Goal: Information Seeking & Learning: Learn about a topic

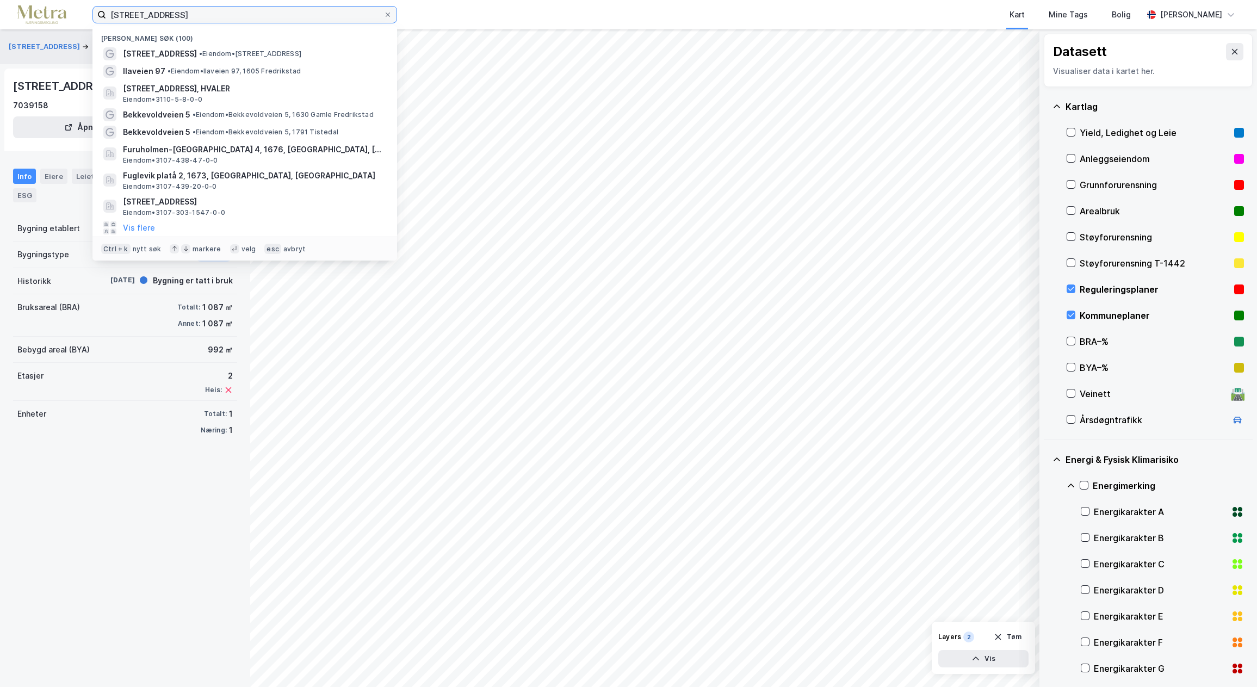
drag, startPoint x: 178, startPoint y: 11, endPoint x: 67, endPoint y: 7, distance: 111.1
click at [67, 7] on div "herbergveien 2 Nylige søk (100) Herbergveien 2 • Eiendom • [STREET_ADDRESS] • […" at bounding box center [628, 14] width 1257 height 29
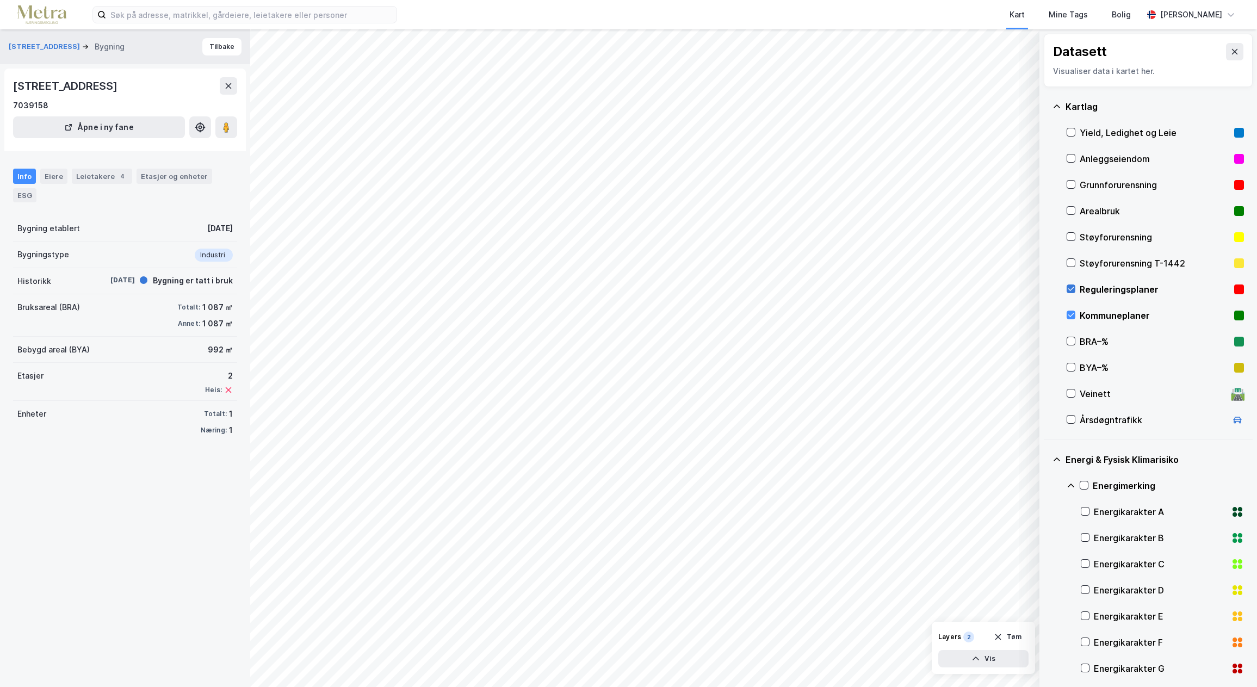
click at [1071, 290] on icon at bounding box center [1071, 289] width 8 height 8
click at [1068, 314] on icon at bounding box center [1071, 315] width 8 height 8
click at [169, 17] on input at bounding box center [251, 15] width 291 height 16
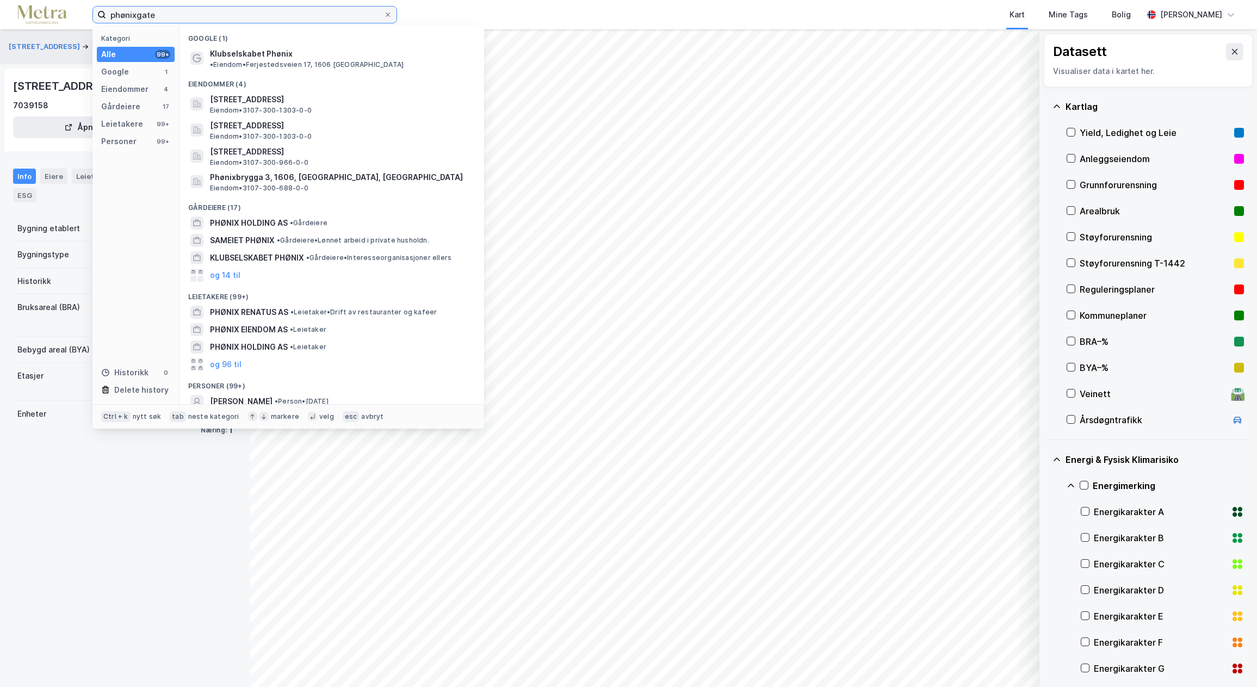
type input "phønixgate"
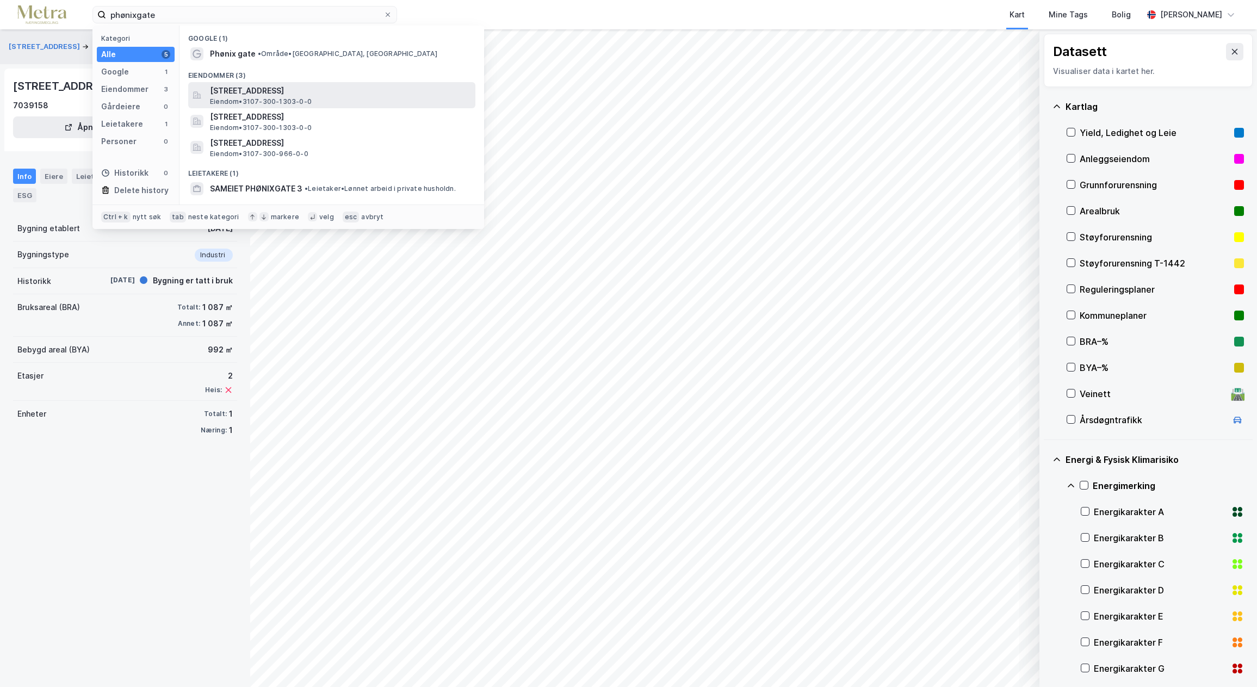
click at [329, 94] on span "[STREET_ADDRESS]" at bounding box center [340, 90] width 261 height 13
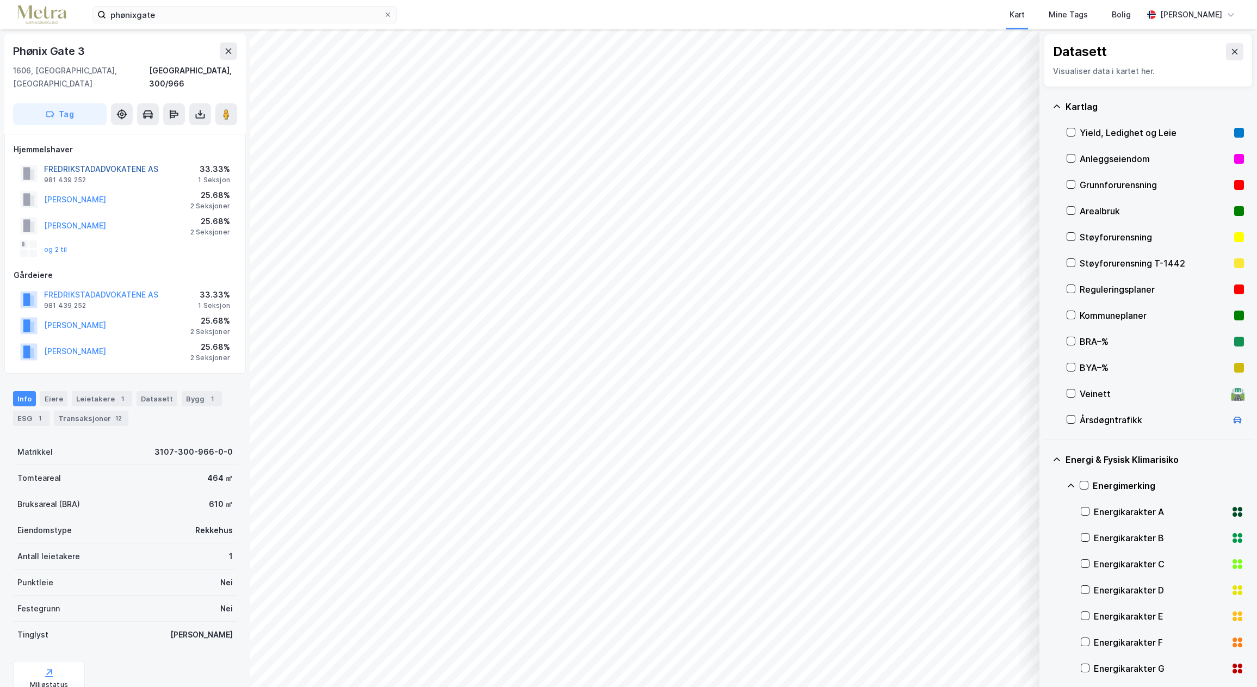
click at [0, 0] on button "FREDRIKSTADADVOKATENE AS" at bounding box center [0, 0] width 0 height 0
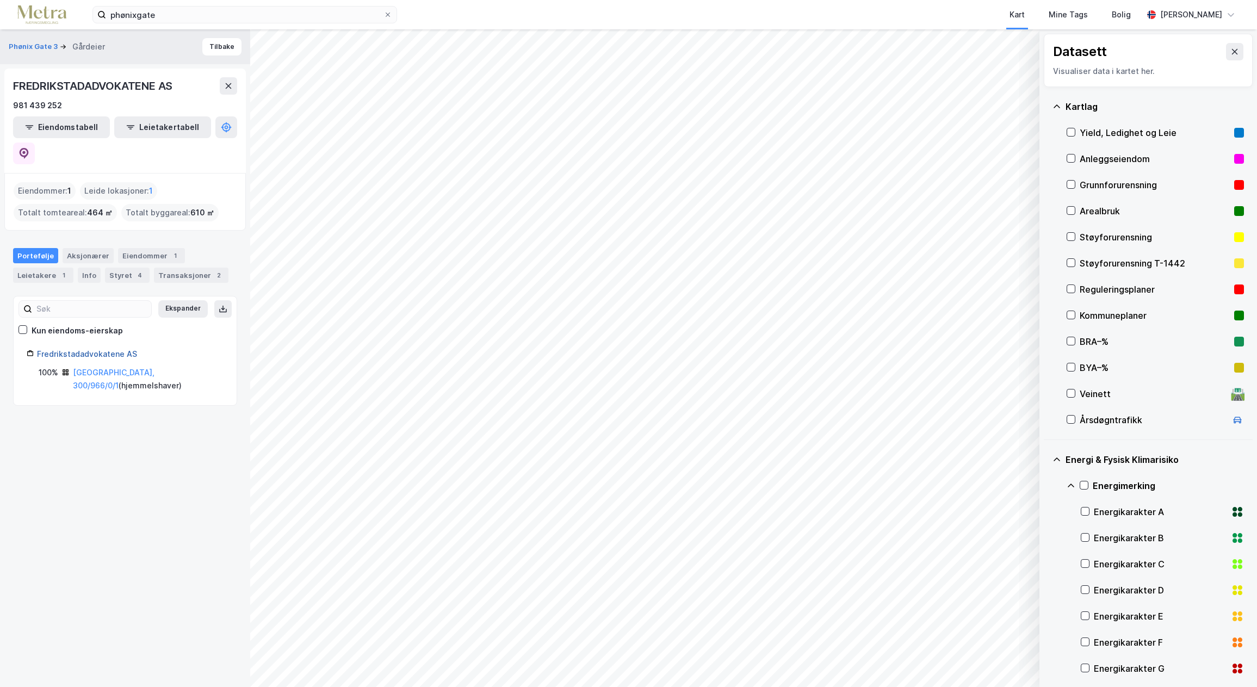
click at [100, 349] on link "Fredrikstadadvokatene AS" at bounding box center [87, 353] width 100 height 9
click at [65, 122] on button "Eiendomstabell" at bounding box center [61, 127] width 97 height 22
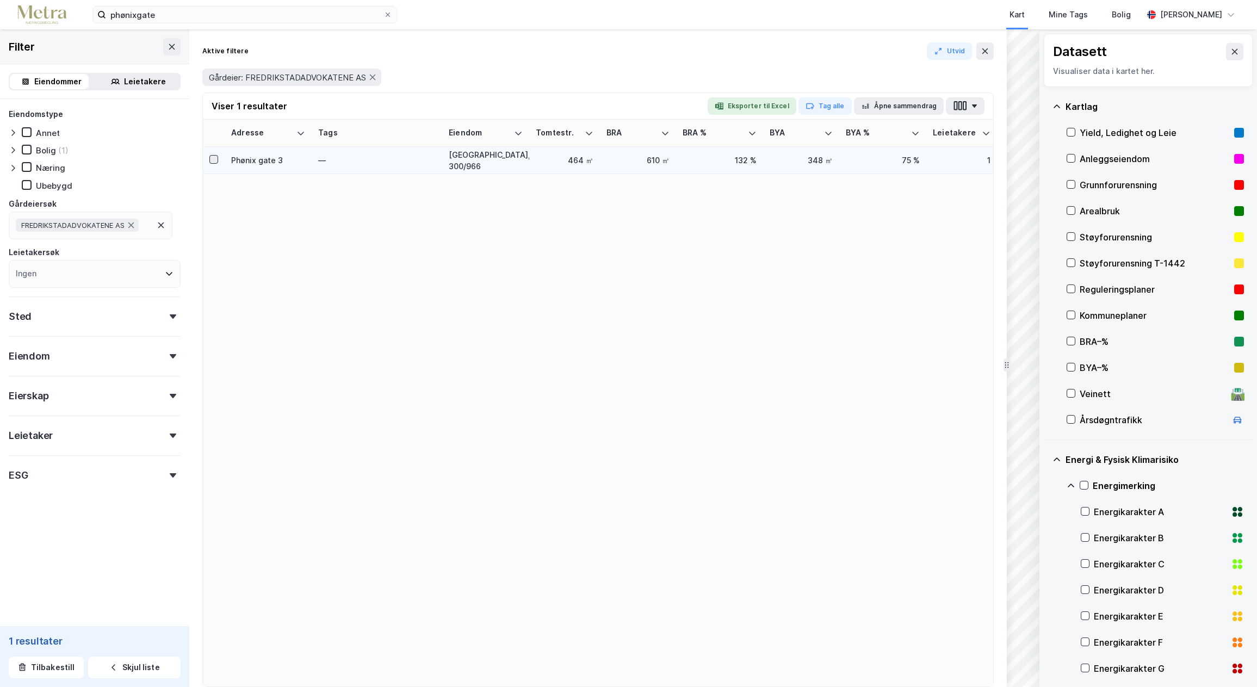
click at [212, 159] on icon at bounding box center [214, 160] width 8 height 8
click at [67, 357] on div "Eiendom" at bounding box center [95, 351] width 172 height 31
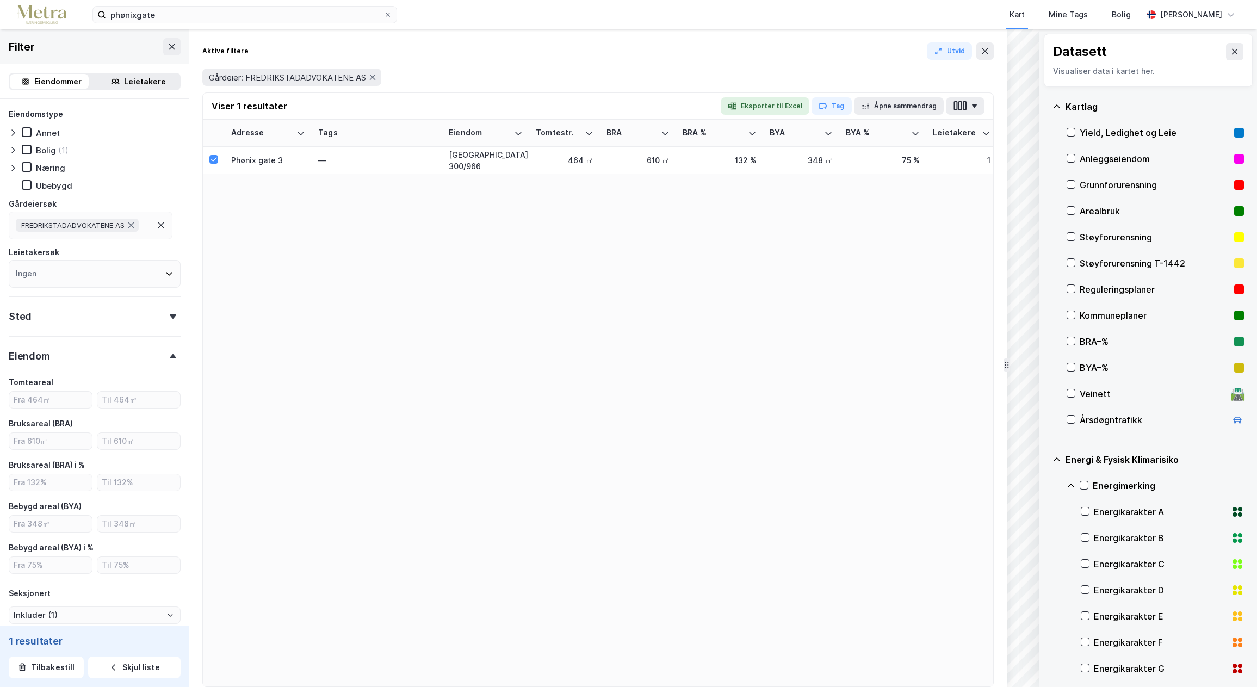
click at [115, 344] on div "Eiendom" at bounding box center [95, 351] width 172 height 31
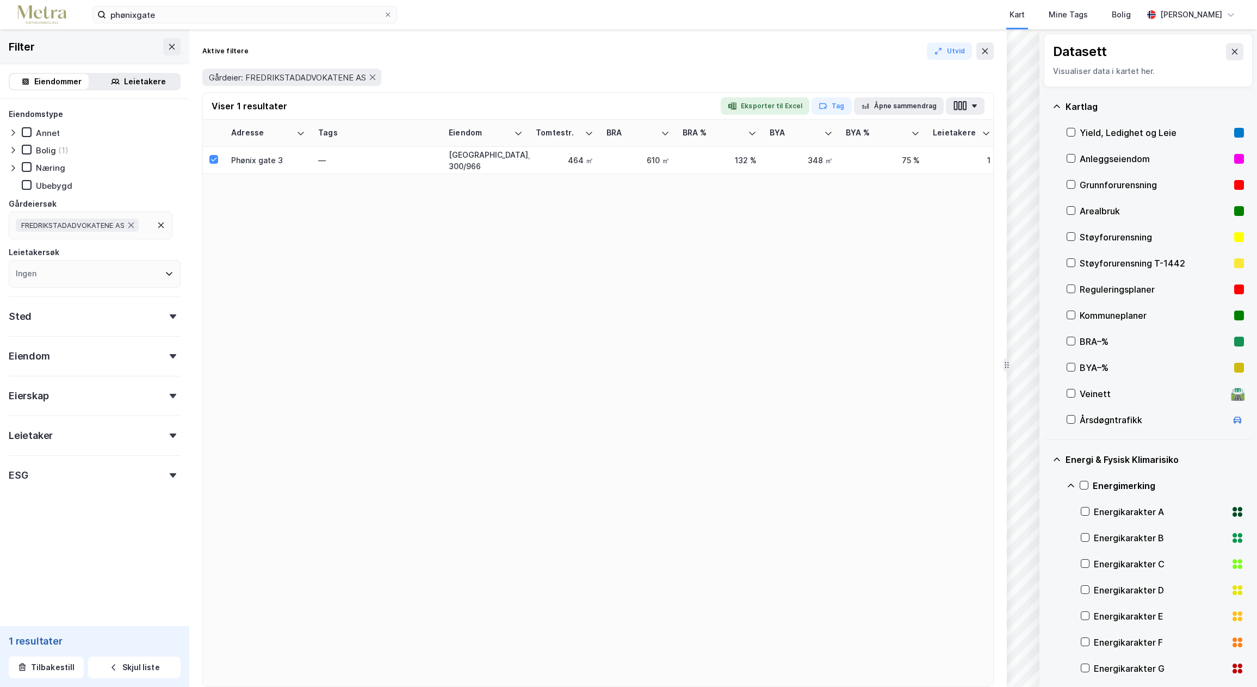
click at [34, 85] on div "Eiendommer" at bounding box center [57, 81] width 47 height 13
click at [125, 668] on button "Skjul liste" at bounding box center [134, 668] width 92 height 22
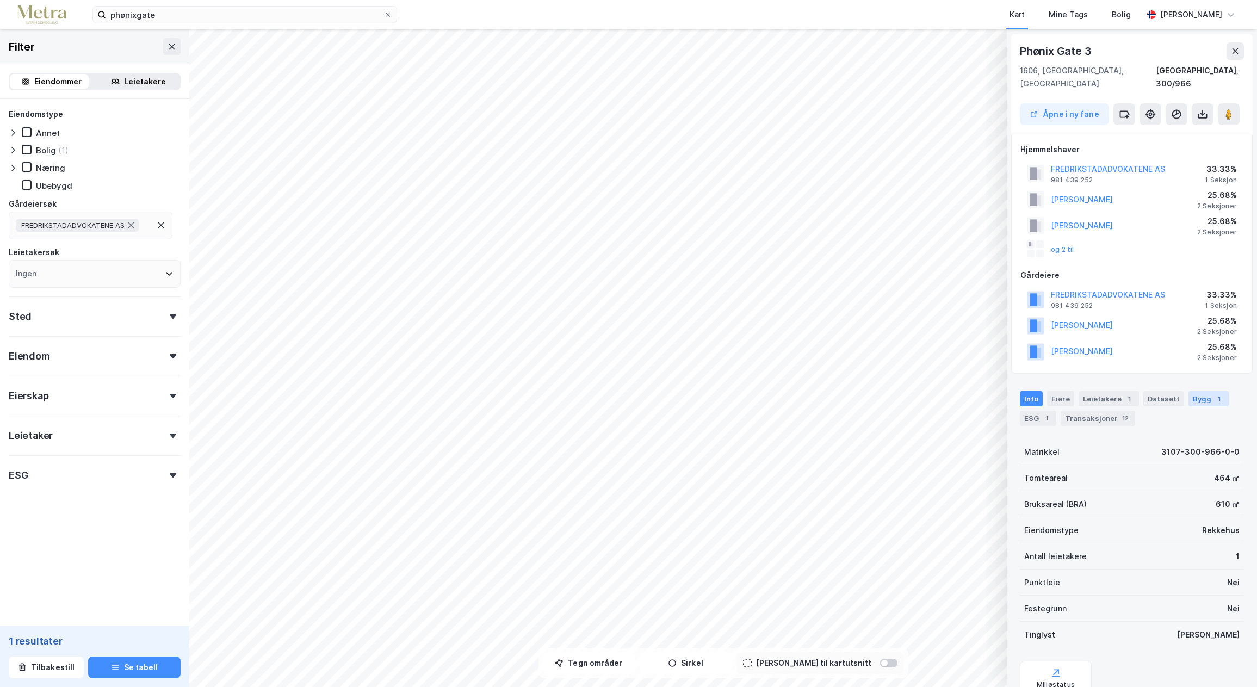
click at [1199, 391] on div "Bygg 1" at bounding box center [1209, 398] width 40 height 15
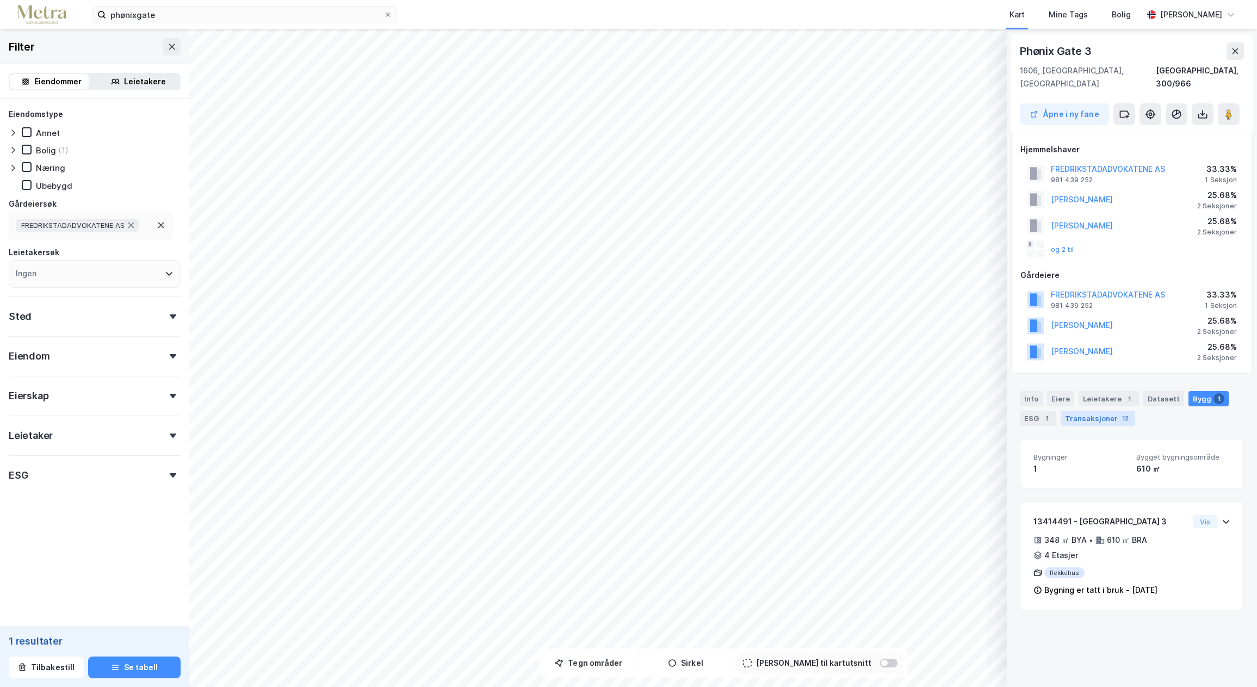
click at [1103, 411] on div "Transaksjoner 12" at bounding box center [1098, 418] width 75 height 15
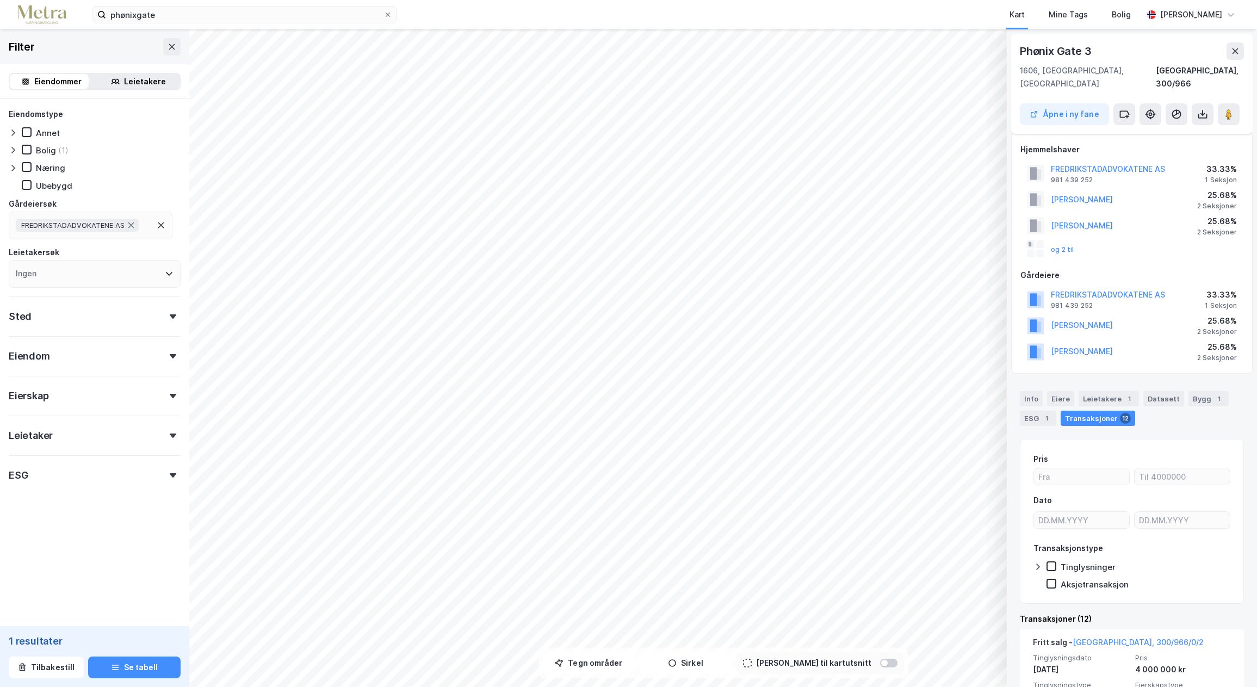
scroll to position [109, 0]
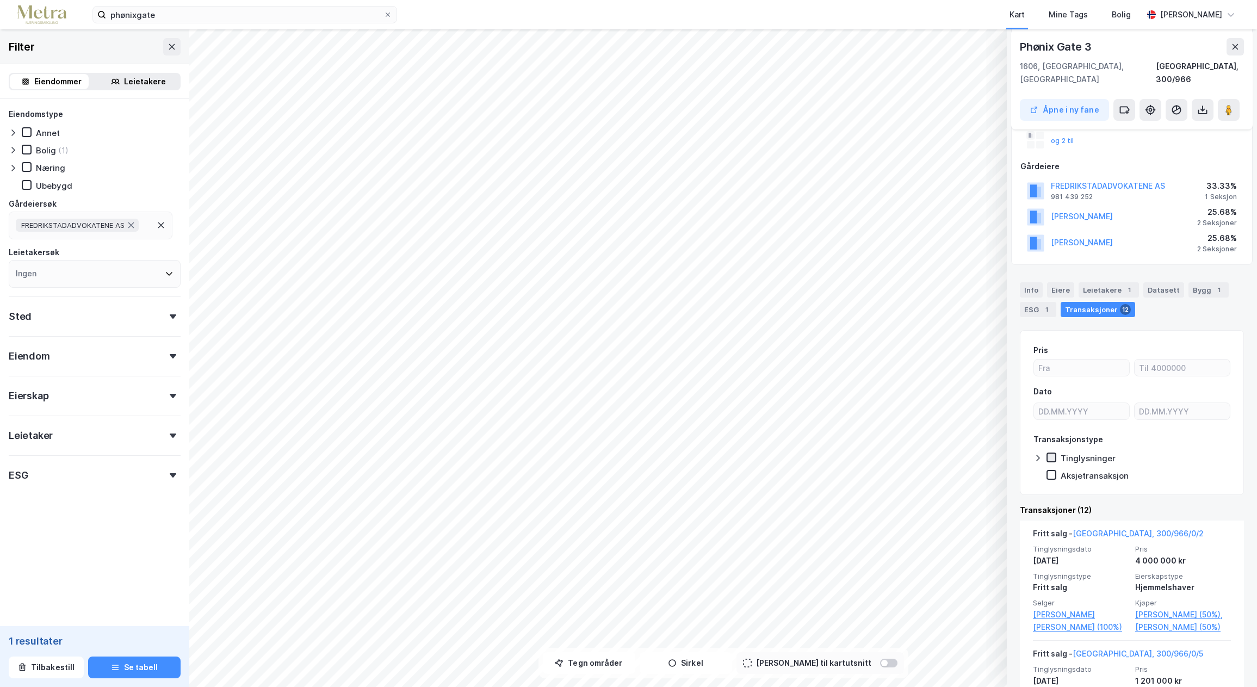
click at [1053, 454] on icon at bounding box center [1052, 458] width 8 height 8
click at [1052, 471] on icon at bounding box center [1052, 475] width 8 height 8
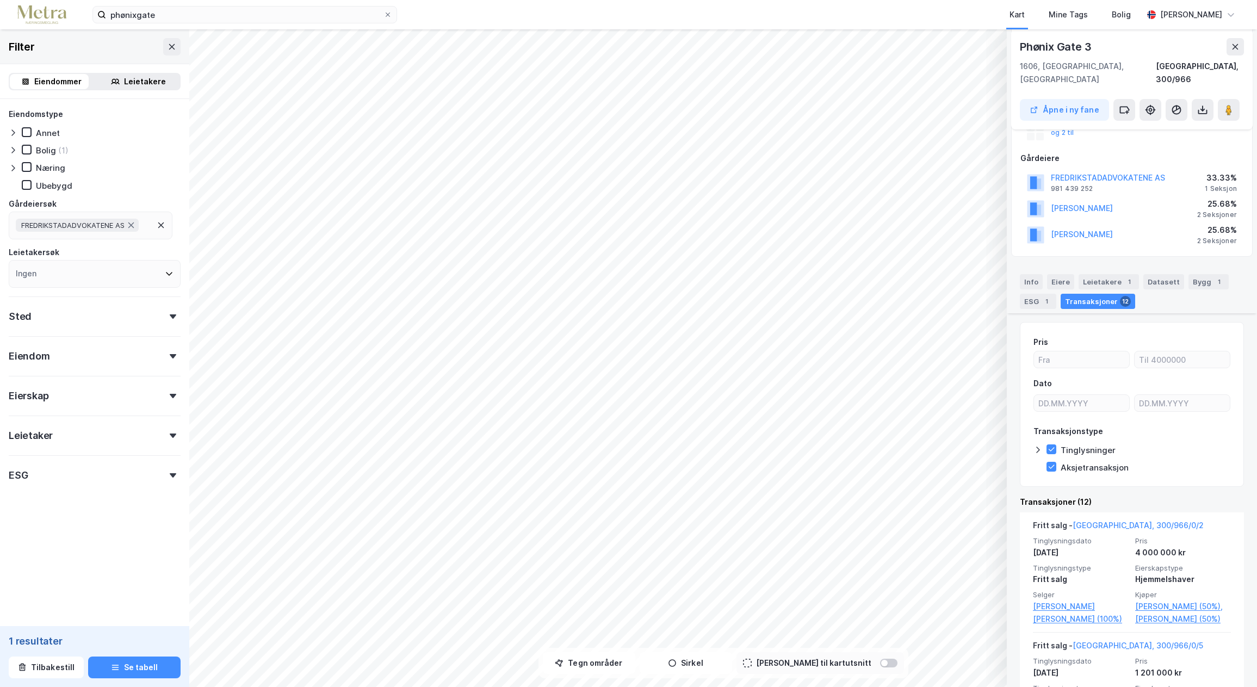
scroll to position [0, 0]
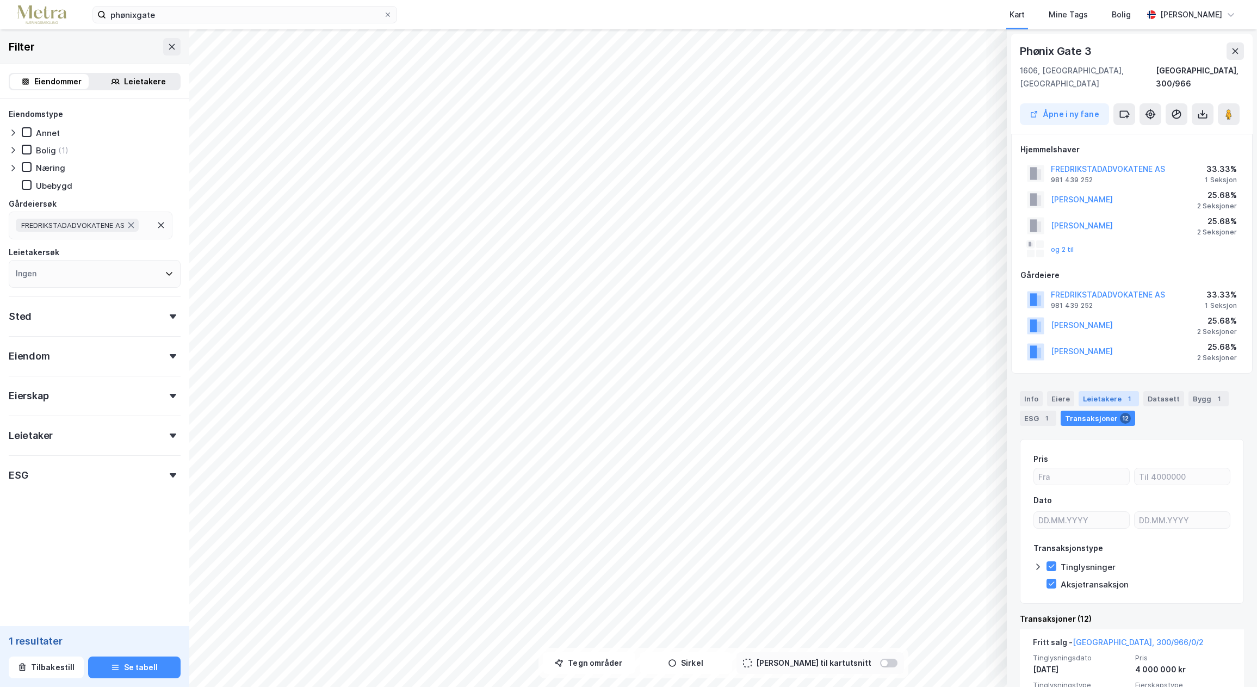
click at [1102, 391] on div "Leietakere 1" at bounding box center [1109, 398] width 60 height 15
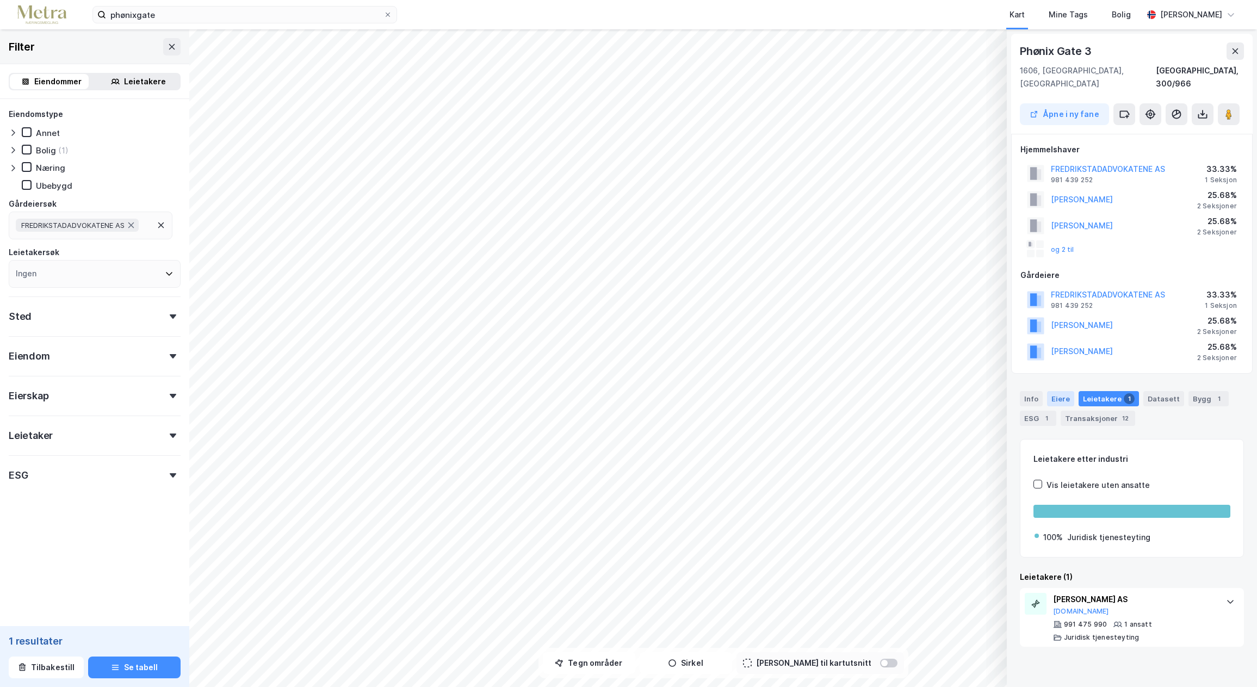
click at [1060, 391] on div "Eiere" at bounding box center [1060, 398] width 27 height 15
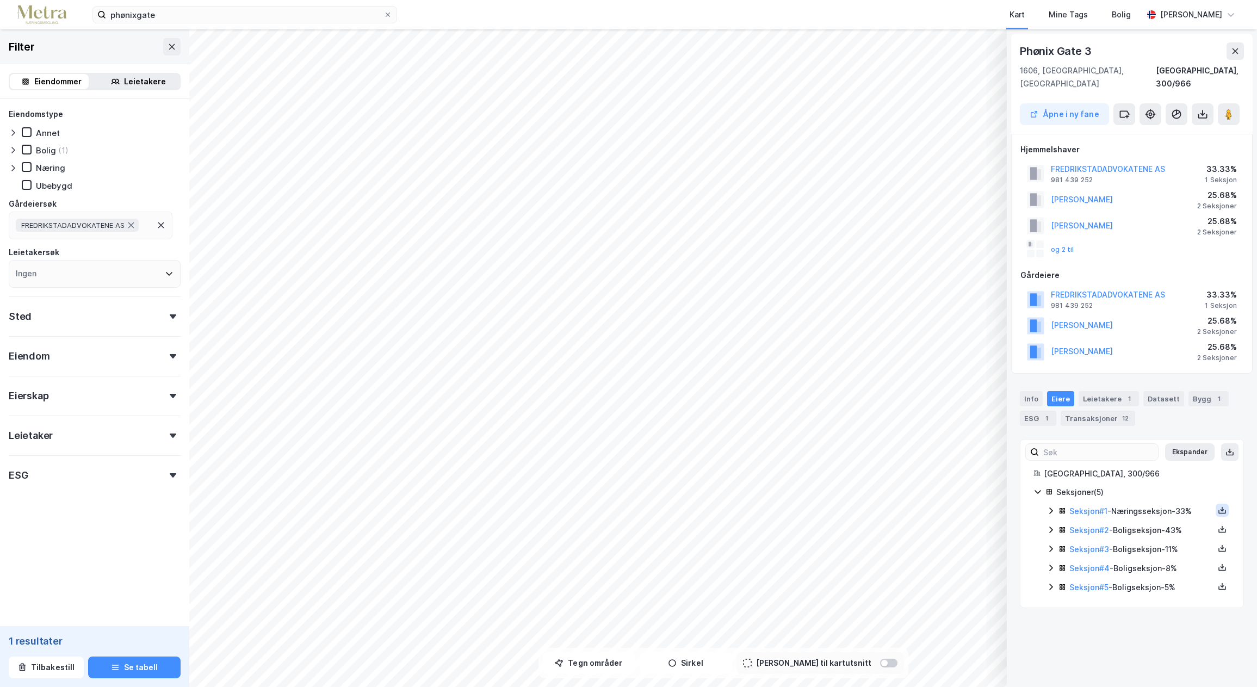
click at [1218, 506] on icon at bounding box center [1222, 510] width 9 height 9
click at [1156, 471] on div "Grunnbok" at bounding box center [1157, 477] width 36 height 13
click at [1218, 525] on icon at bounding box center [1222, 529] width 9 height 9
click at [1169, 484] on div "Grunnbok" at bounding box center [1163, 497] width 96 height 26
click at [1218, 544] on icon at bounding box center [1222, 548] width 9 height 9
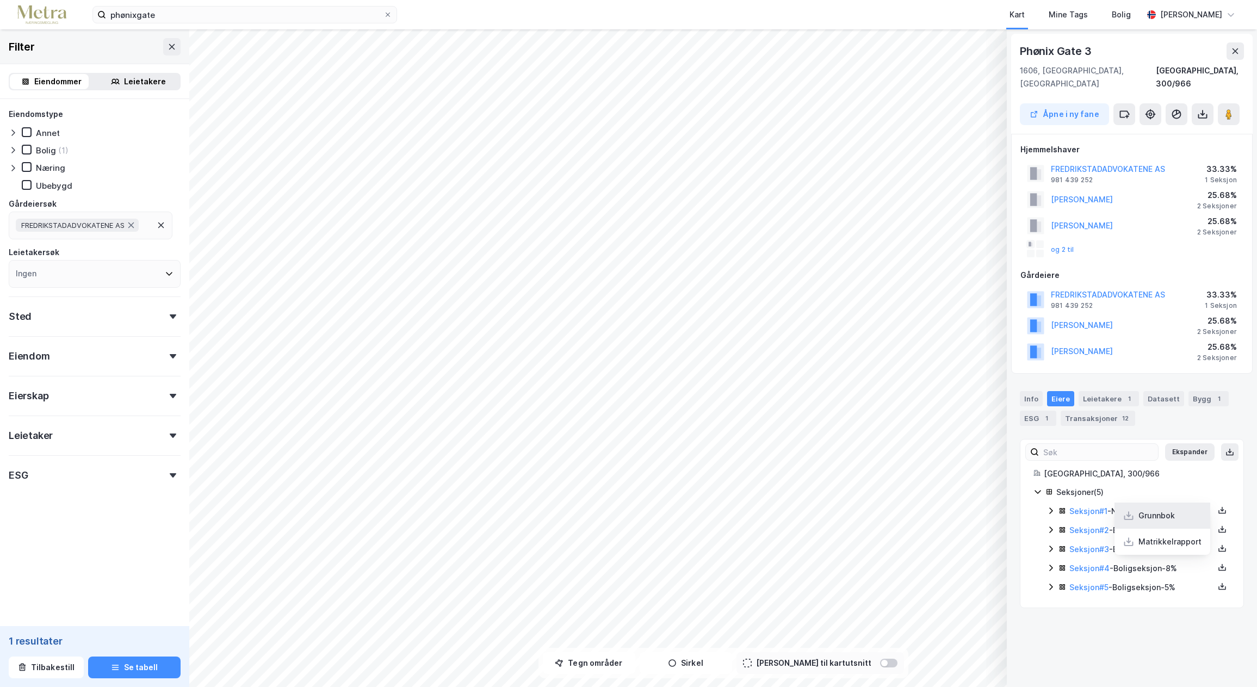
click at [1169, 503] on div "Grunnbok" at bounding box center [1163, 516] width 96 height 26
click at [1218, 563] on icon at bounding box center [1222, 567] width 9 height 9
click at [1141, 528] on div "Grunnbok" at bounding box center [1157, 534] width 36 height 13
click at [1218, 582] on icon at bounding box center [1222, 586] width 9 height 9
click at [1156, 547] on div "Grunnbok" at bounding box center [1157, 553] width 36 height 13
